Goal: Task Accomplishment & Management: Complete application form

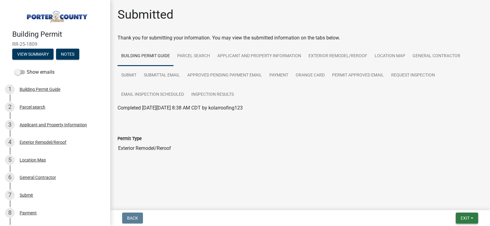
click at [465, 213] on button "Exit" at bounding box center [467, 218] width 22 height 11
click at [455, 201] on button "Save & Exit" at bounding box center [453, 202] width 49 height 15
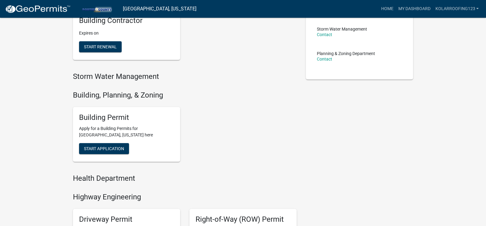
scroll to position [140, 0]
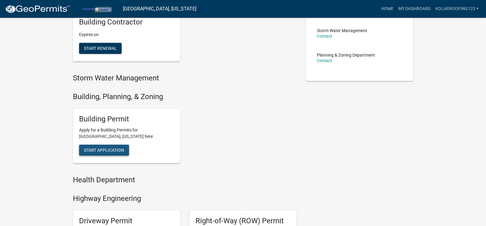
click at [115, 148] on span "Start Application" at bounding box center [104, 150] width 40 height 5
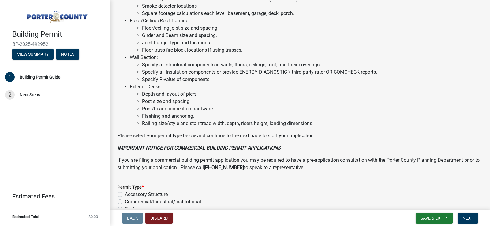
scroll to position [481, 0]
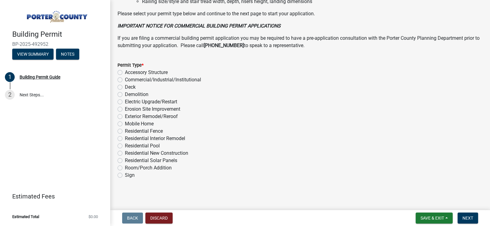
click at [141, 116] on label "Exterior Remodel/Reroof" at bounding box center [151, 116] width 53 height 7
click at [129, 116] on input "Exterior Remodel/Reroof" at bounding box center [127, 115] width 4 height 4
radio input "true"
click at [464, 218] on span "Next" at bounding box center [468, 218] width 11 height 5
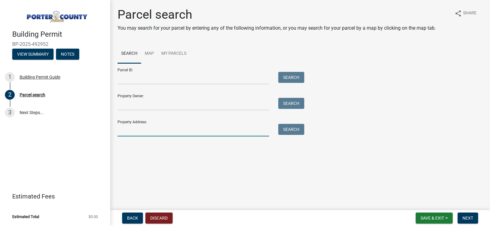
click at [137, 131] on input "Property Address:" at bounding box center [194, 130] width 152 height 13
click at [288, 131] on button "Search" at bounding box center [291, 129] width 26 height 11
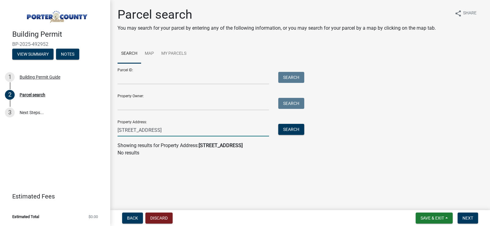
click at [141, 130] on input "[STREET_ADDRESS]" at bounding box center [194, 130] width 152 height 13
drag, startPoint x: 172, startPoint y: 130, endPoint x: 113, endPoint y: 132, distance: 58.5
click at [113, 132] on div "[STREET_ADDRESS]" at bounding box center [193, 130] width 161 height 13
type input "514 Lismore"
click at [293, 127] on button "Search" at bounding box center [291, 129] width 26 height 11
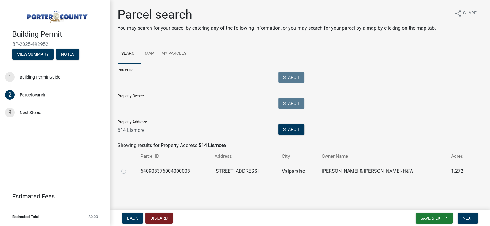
click at [129, 168] on label at bounding box center [129, 168] width 0 height 0
click at [129, 171] on input "radio" at bounding box center [131, 170] width 4 height 4
radio input "true"
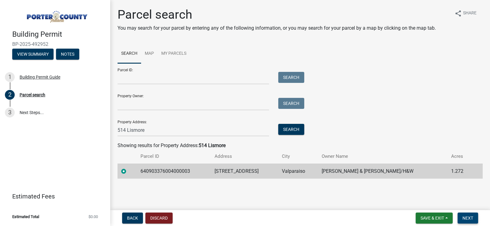
click at [470, 220] on span "Next" at bounding box center [468, 218] width 11 height 5
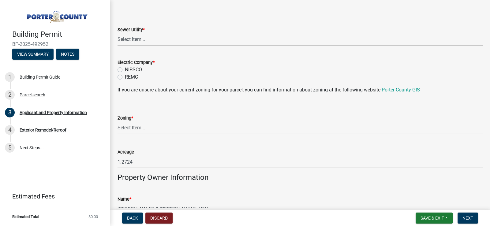
scroll to position [460, 0]
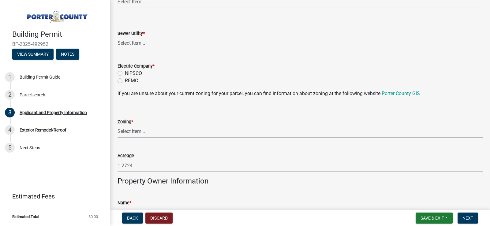
click at [154, 131] on select "Select Item... A1 A2 CH CM CN I1 I2 I3 IN MP OT P1 P2 PUD R1 R2 R3 R4 RL RR" at bounding box center [300, 132] width 365 height 13
click at [118, 126] on select "Select Item... A1 A2 CH CM CN I1 I2 I3 IN MP OT P1 P2 PUD R1 R2 R3 R4 RL RR" at bounding box center [300, 132] width 365 height 13
select select "0d764019-f1ff-4f3b-9299-33f0d080acc7"
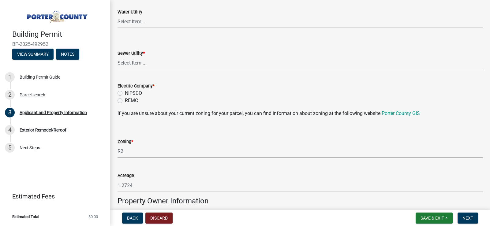
scroll to position [429, 0]
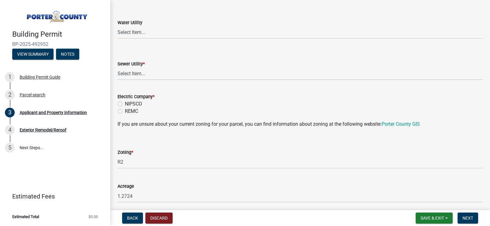
click at [135, 103] on label "NIPSCO" at bounding box center [133, 103] width 17 height 7
click at [129, 103] on input "NIPSCO" at bounding box center [127, 102] width 4 height 4
radio input "true"
click at [130, 72] on select "Select Item... Aqua [US_STATE] Inc Damon Run Falling Waters Lake Eliza - LEACD …" at bounding box center [300, 74] width 365 height 13
click at [118, 68] on select "Select Item... Aqua [US_STATE] Inc Damon Run Falling Waters Lake Eliza - LEACD …" at bounding box center [300, 74] width 365 height 13
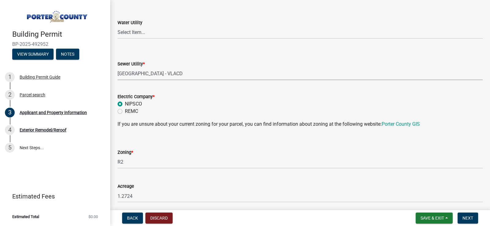
select select "01d57b5a-7eb0-4072-b175-354c87f771f4"
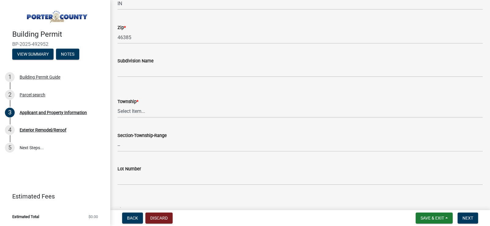
scroll to position [184, 0]
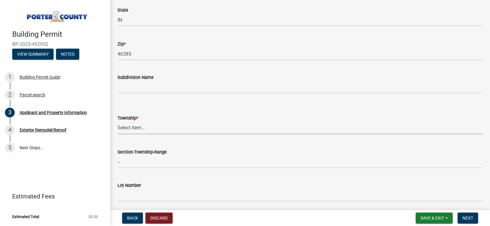
click at [137, 134] on select "Select Item... [PERSON_NAME][GEOGRAPHIC_DATA] [PERSON_NAME][GEOGRAPHIC_DATA] [G…" at bounding box center [300, 128] width 365 height 13
click at [118, 122] on select "Select Item... [PERSON_NAME][GEOGRAPHIC_DATA] [PERSON_NAME][GEOGRAPHIC_DATA] [G…" at bounding box center [300, 128] width 365 height 13
select select "eebc071e-620a-4db8-83e9-cb6b194c67e9"
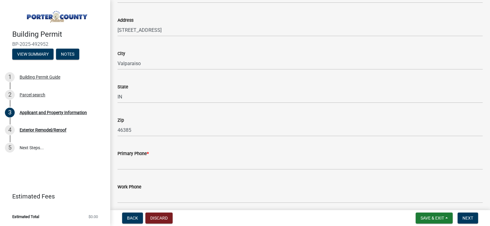
scroll to position [796, 0]
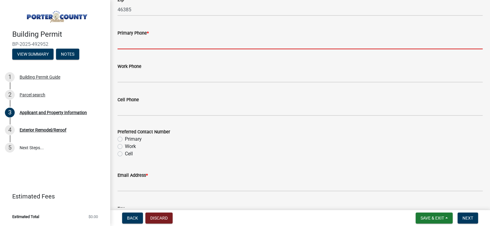
click at [140, 40] on input "Primary Phone *" at bounding box center [300, 43] width 365 height 13
type input "2193636714"
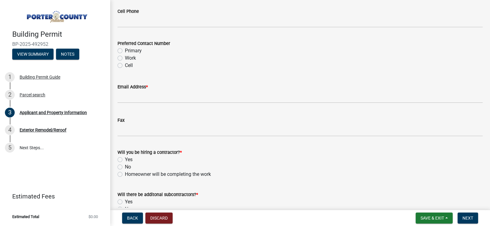
scroll to position [888, 0]
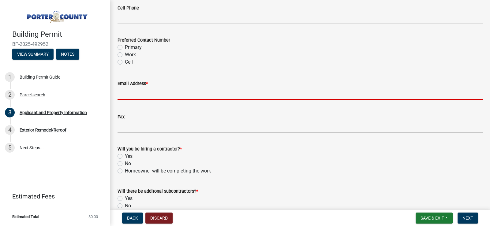
click at [130, 89] on input "Email Address *" at bounding box center [300, 93] width 365 height 13
type input "[EMAIL_ADDRESS][DOMAIN_NAME]"
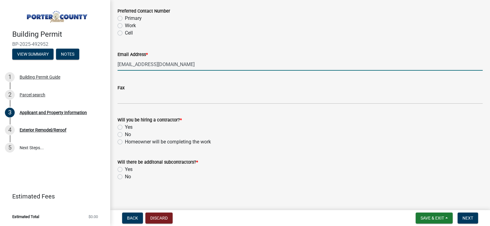
scroll to position [919, 0]
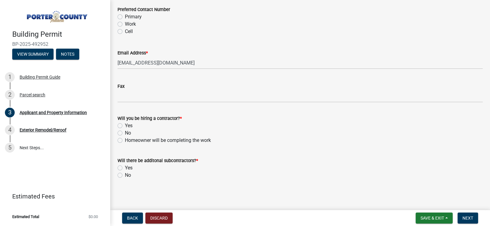
click at [124, 123] on div "Yes" at bounding box center [300, 125] width 365 height 7
click at [117, 124] on div "Will you be hiring a contractor? * Yes No Homeowner will be completing the work" at bounding box center [300, 126] width 375 height 37
click at [125, 126] on label "Yes" at bounding box center [129, 125] width 8 height 7
click at [125, 126] on input "Yes" at bounding box center [127, 124] width 4 height 4
radio input "true"
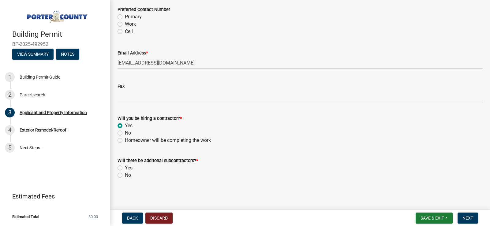
click at [125, 174] on label "No" at bounding box center [128, 175] width 6 height 7
click at [125, 174] on input "No" at bounding box center [127, 174] width 4 height 4
radio input "true"
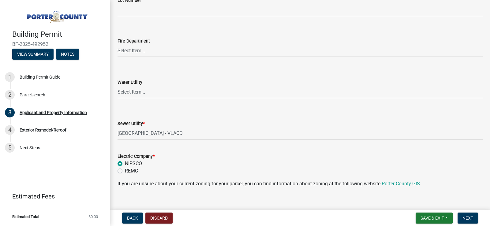
scroll to position [490, 0]
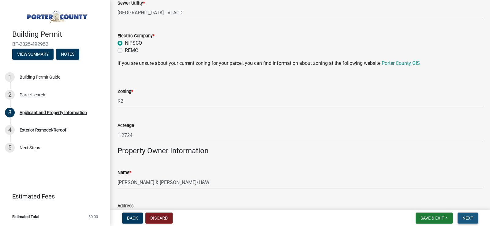
click at [468, 216] on span "Next" at bounding box center [468, 218] width 11 height 5
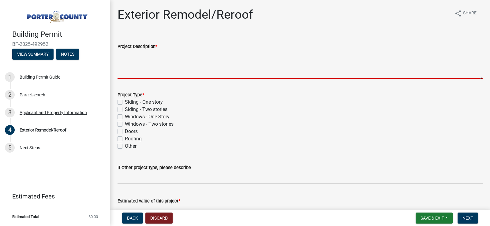
click at [146, 69] on textarea "Project Description *" at bounding box center [300, 64] width 365 height 29
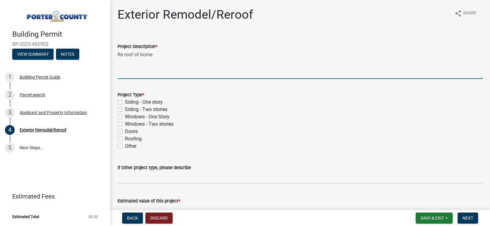
type textarea "Re roof of home"
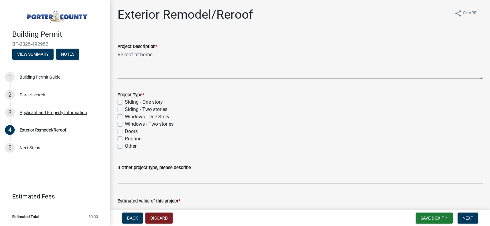
click at [125, 138] on label "Roofing" at bounding box center [133, 138] width 17 height 7
click at [125, 138] on input "Roofing" at bounding box center [127, 137] width 4 height 4
checkbox input "true"
checkbox input "false"
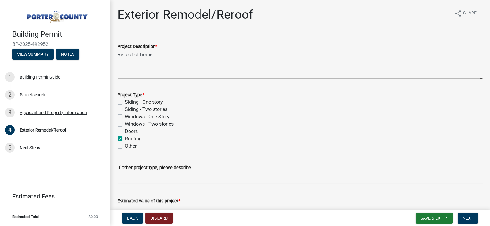
checkbox input "false"
checkbox input "true"
checkbox input "false"
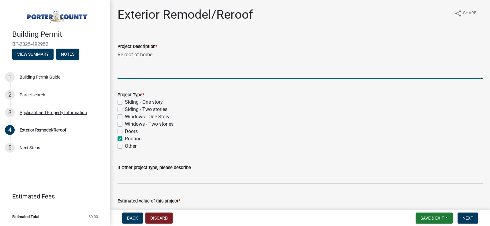
click at [134, 56] on textarea "Re roof of home" at bounding box center [300, 64] width 365 height 29
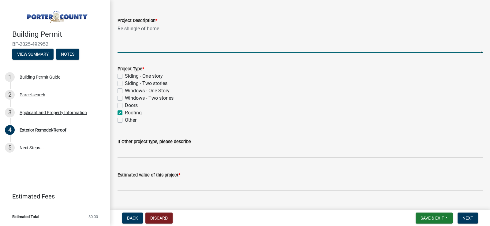
scroll to position [39, 0]
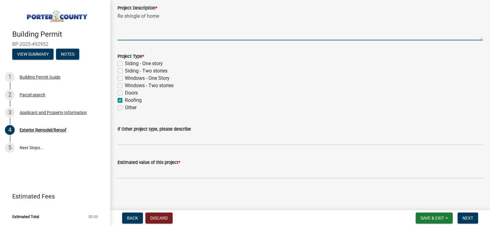
type textarea "Re shingle of home"
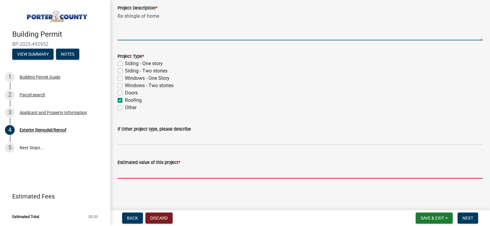
click at [159, 171] on input "text" at bounding box center [300, 172] width 365 height 13
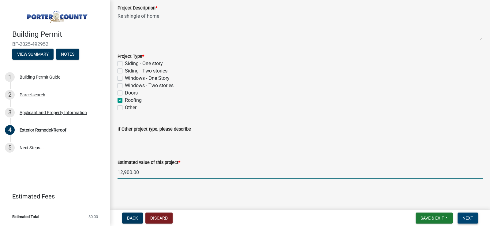
type input "12900"
click at [469, 217] on span "Next" at bounding box center [468, 218] width 11 height 5
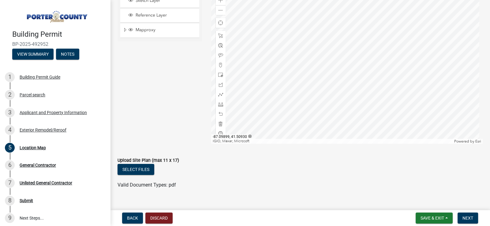
scroll to position [92, 0]
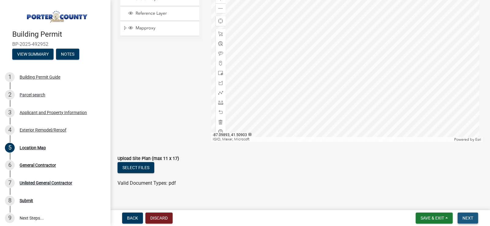
click at [470, 219] on span "Next" at bounding box center [468, 218] width 11 height 5
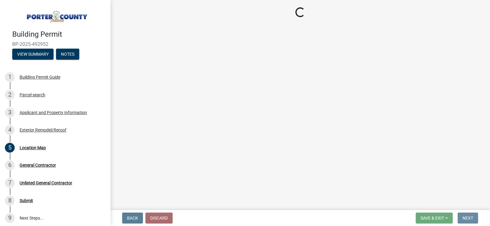
scroll to position [0, 0]
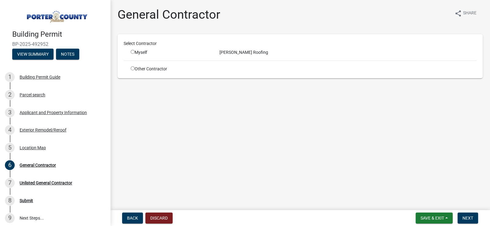
click at [132, 52] on input "radio" at bounding box center [133, 52] width 4 height 4
radio input "true"
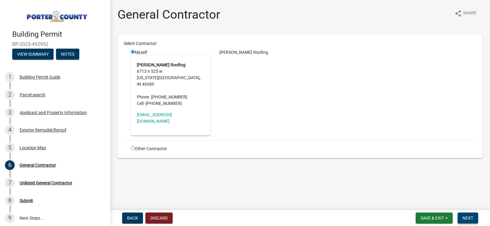
click at [466, 216] on span "Next" at bounding box center [468, 218] width 11 height 5
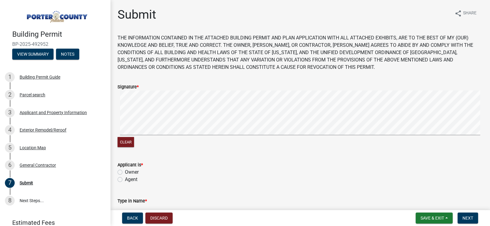
click at [125, 172] on label "Owner" at bounding box center [132, 172] width 14 height 7
click at [125, 172] on input "Owner" at bounding box center [127, 171] width 4 height 4
radio input "true"
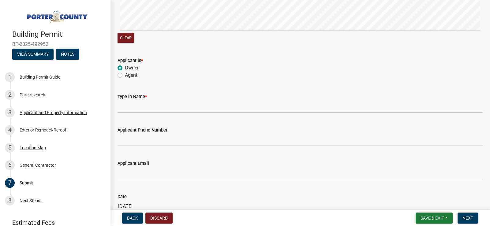
scroll to position [122, 0]
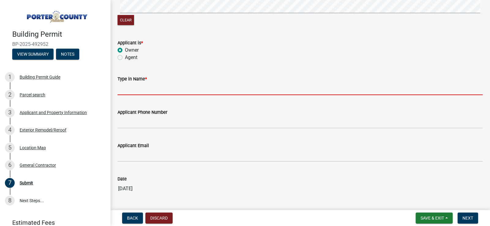
click at [135, 87] on input "Type in Name *" at bounding box center [300, 89] width 365 height 13
type input "[PERSON_NAME] Roofing"
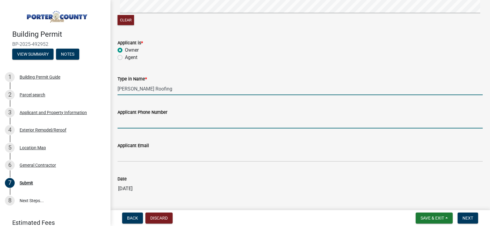
type input "2193636714"
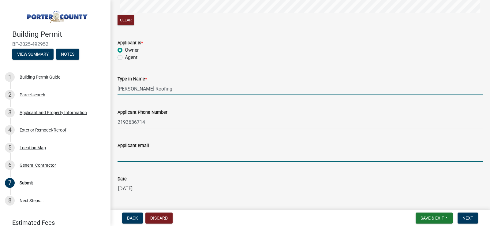
type input "[EMAIL_ADDRESS][DOMAIN_NAME]"
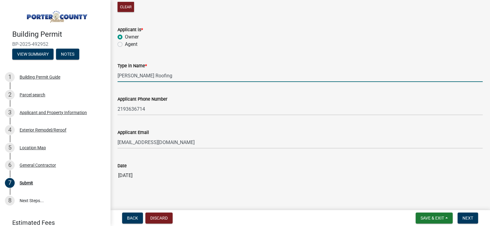
scroll to position [143, 0]
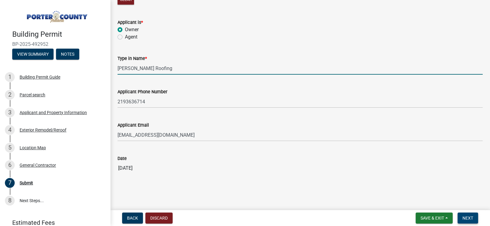
click at [463, 217] on span "Next" at bounding box center [468, 218] width 11 height 5
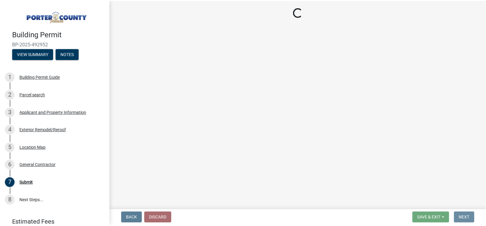
scroll to position [0, 0]
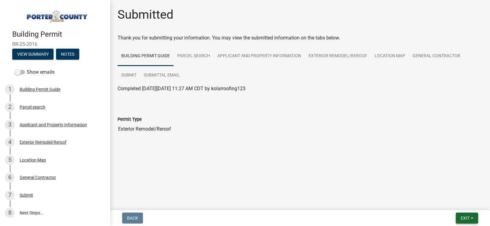
click at [467, 217] on span "Exit" at bounding box center [465, 218] width 9 height 5
click at [454, 203] on button "Save & Exit" at bounding box center [453, 202] width 49 height 15
